Goal: Information Seeking & Learning: Learn about a topic

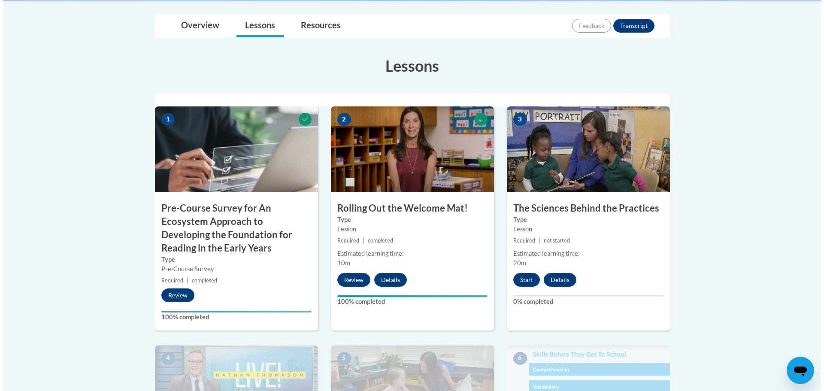
scroll to position [258, 0]
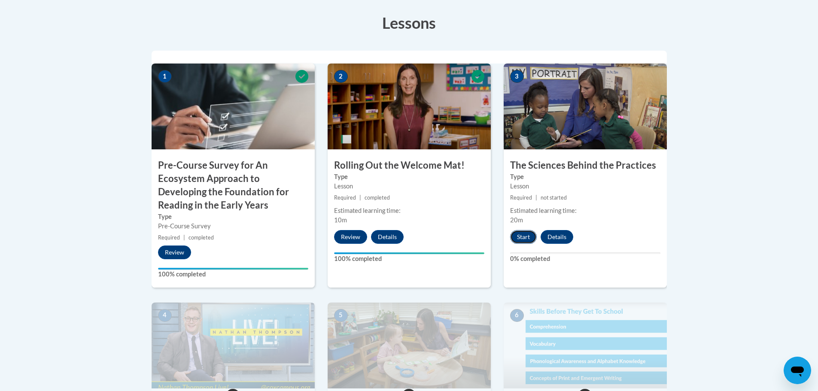
click at [523, 237] on button "Start" at bounding box center [523, 237] width 27 height 14
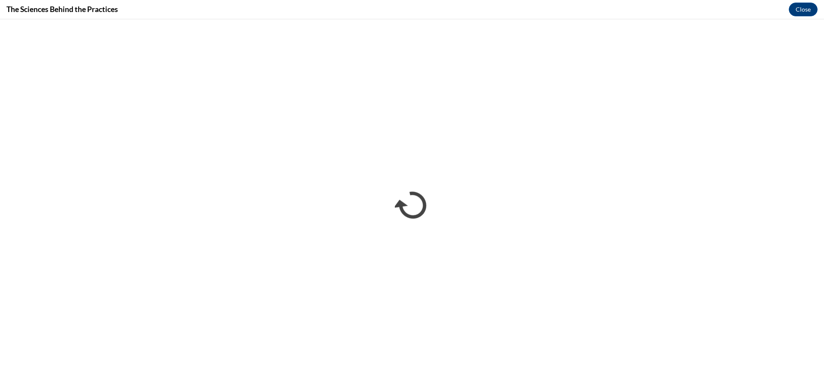
scroll to position [0, 0]
